Goal: Navigation & Orientation: Find specific page/section

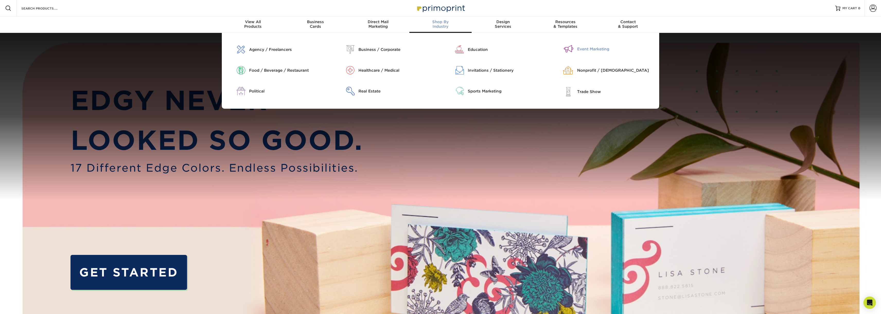
click at [580, 49] on div "Event Marketing" at bounding box center [616, 49] width 78 height 6
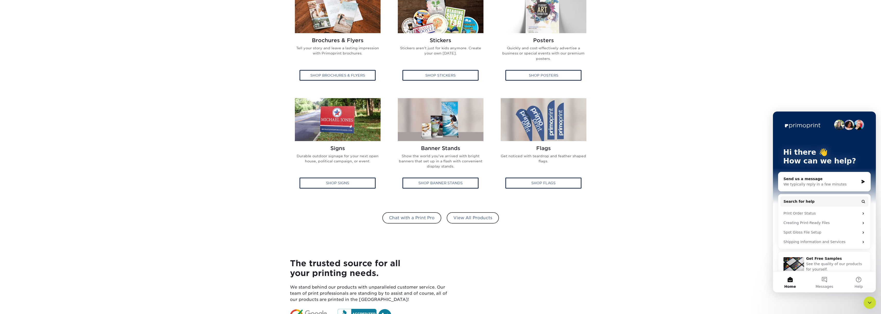
scroll to position [246, 0]
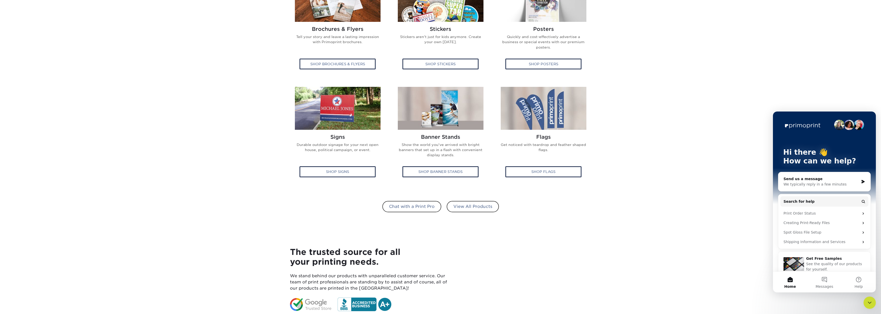
click at [464, 201] on div "Chat with a Print Pro View All Products" at bounding box center [440, 209] width 301 height 28
click at [465, 204] on link "View All Products" at bounding box center [473, 206] width 52 height 11
